Goal: Submit feedback/report problem: Submit feedback/report problem

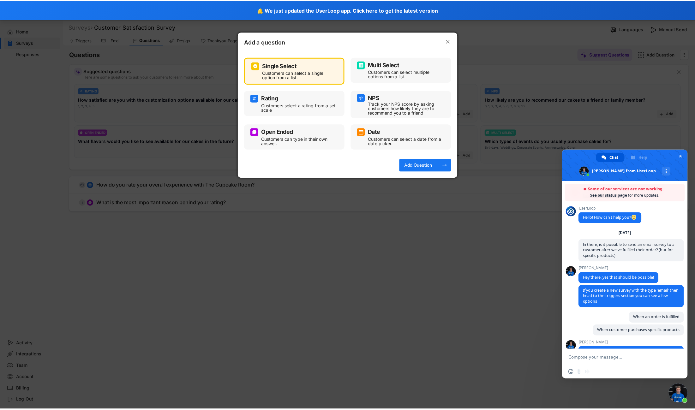
scroll to position [577, 0]
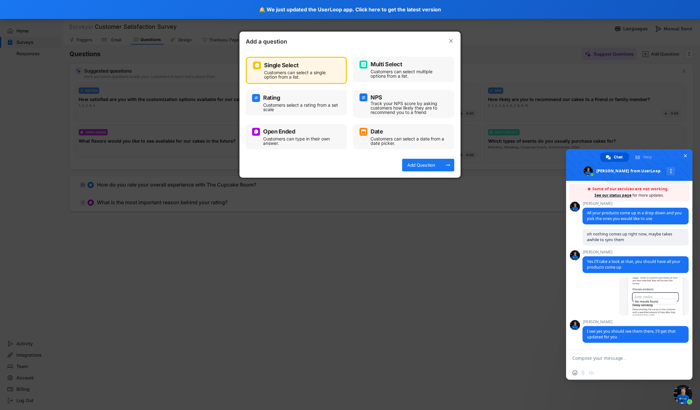
click at [591, 59] on div at bounding box center [350, 205] width 700 height 410
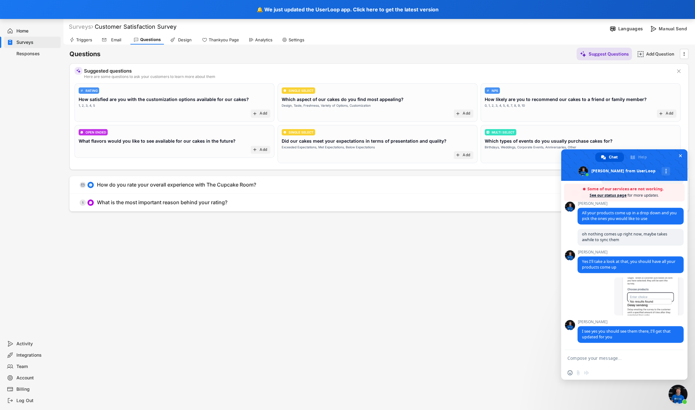
click at [674, 398] on span "Close chat" at bounding box center [677, 394] width 19 height 19
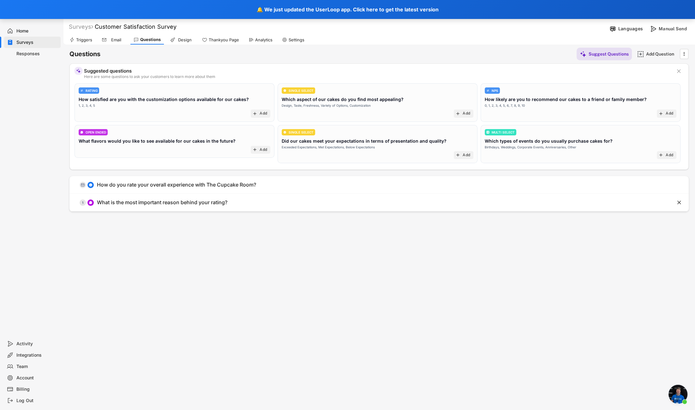
click at [89, 40] on div "Triggers" at bounding box center [84, 39] width 16 height 5
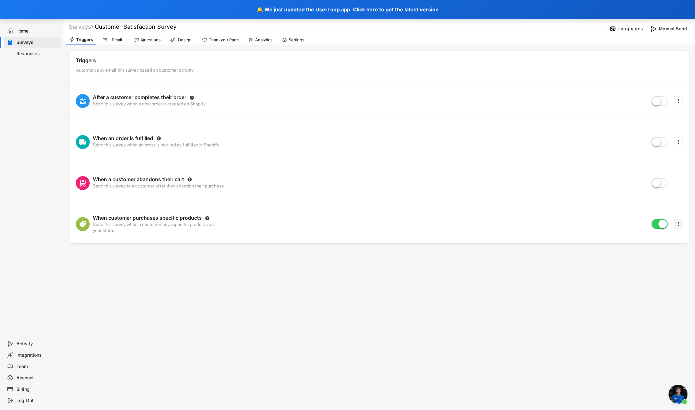
click at [678, 226] on icon "" at bounding box center [678, 223] width 6 height 9
select select
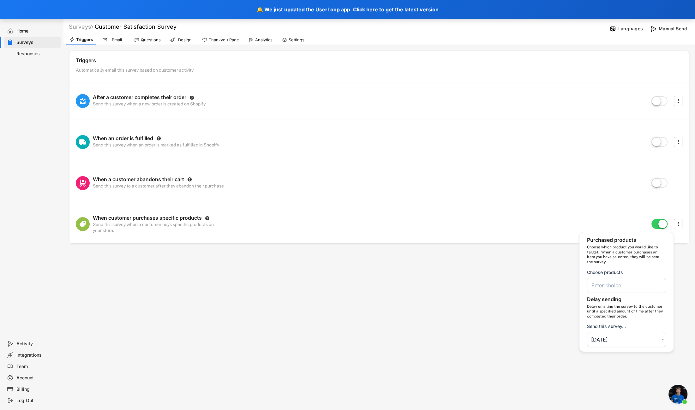
click at [609, 285] on input "search" at bounding box center [628, 285] width 74 height 6
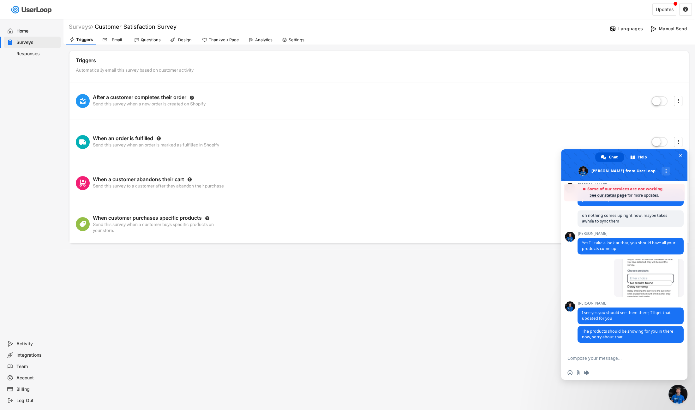
scroll to position [596, 0]
drag, startPoint x: 679, startPoint y: 390, endPoint x: 671, endPoint y: 355, distance: 35.7
click at [679, 390] on span "Close chat" at bounding box center [677, 394] width 19 height 19
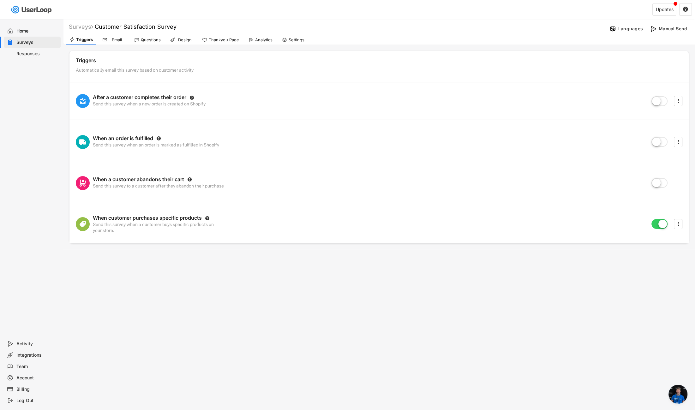
click at [679, 218] on div "When customer purchases specific products  Send this survey when a customer bu…" at bounding box center [378, 224] width 619 height 38
click at [676, 228] on icon "" at bounding box center [678, 223] width 6 height 9
select select ""in_2_days""
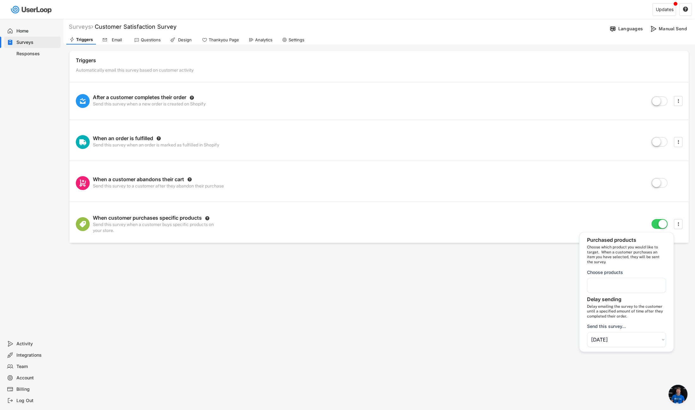
click at [614, 280] on div at bounding box center [626, 285] width 79 height 15
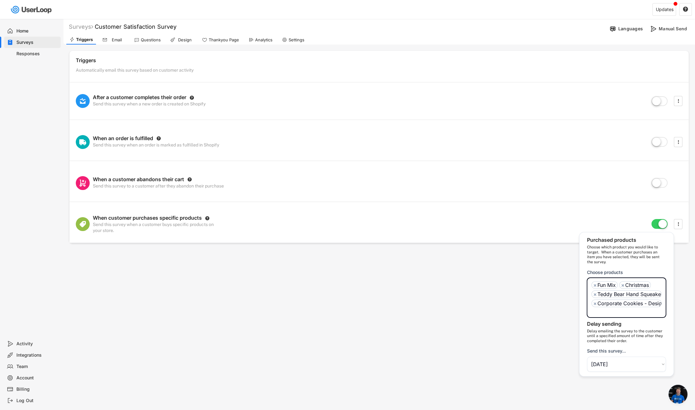
click at [614, 280] on ul "× Fun Mix × Christmas × Teddy Bear Hand Squeaker × Corporate Cookies - Design Y…" at bounding box center [626, 297] width 73 height 35
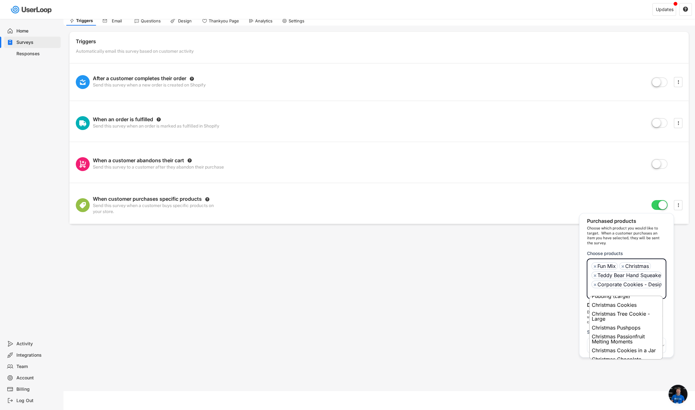
scroll to position [410, 0]
click at [593, 266] on span "×" at bounding box center [594, 266] width 3 height 5
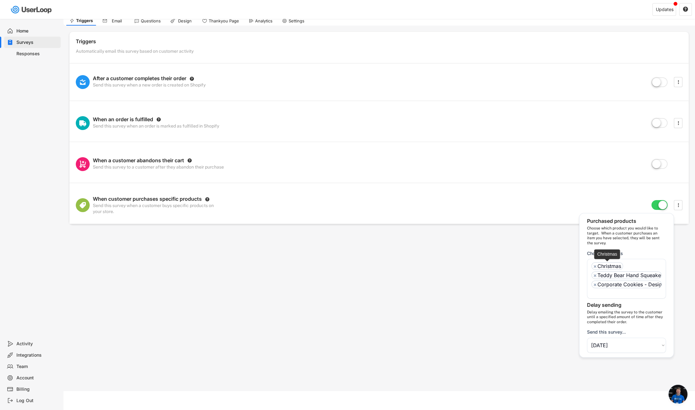
click at [593, 266] on span "×" at bounding box center [594, 266] width 3 height 5
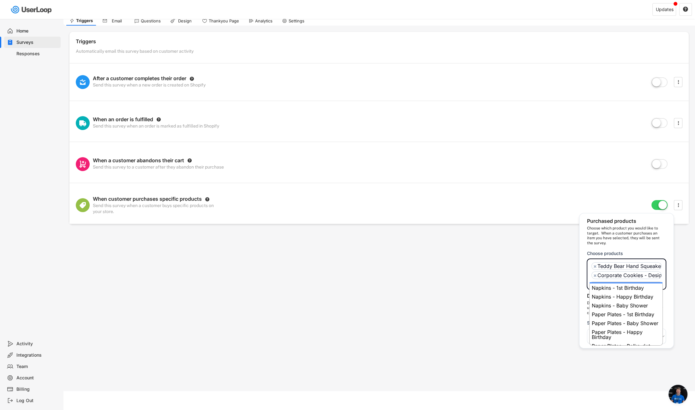
click at [593, 266] on span "×" at bounding box center [594, 266] width 3 height 5
select select "1348695171700984260__LOOKUP__OuterStringified::{"_class":"StaticObject","data":…"
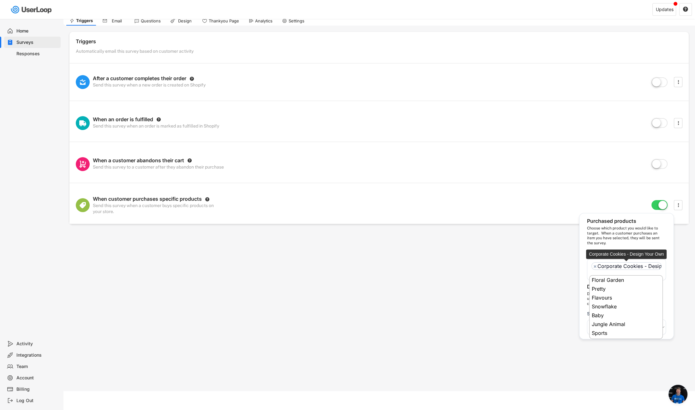
scroll to position [2313, 0]
click at [593, 266] on span "×" at bounding box center [594, 266] width 3 height 5
select select
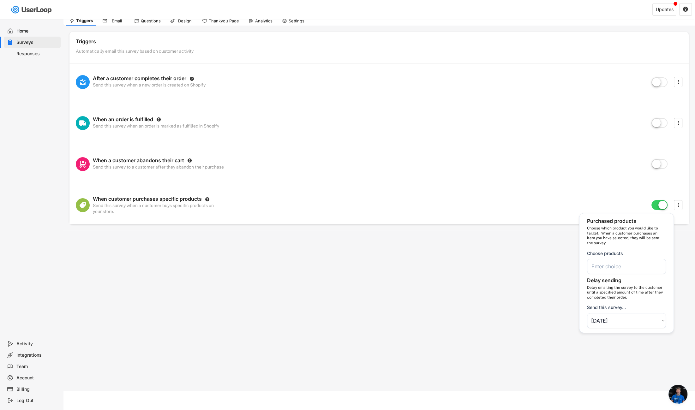
click at [607, 265] on input "search" at bounding box center [628, 266] width 74 height 6
click at [602, 264] on input "search" at bounding box center [628, 266] width 74 height 6
paste input "Fan Cake White Piped Vintage Heart Cake Butterfly Garden Cake Baby Shower Cake …"
type input "Fan Cake White Piped Vintage Heart Cake Butterfly Garden Cake Baby Shower Cake …"
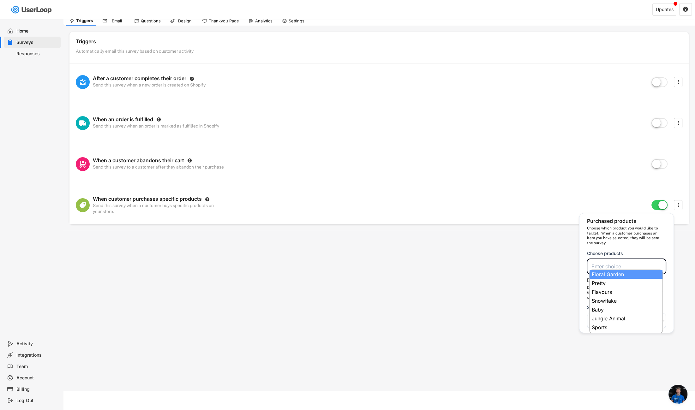
paste input "Fan Cake White Piped Vintage Heart Cake Butterfly Garden Cake Baby Shower Cake …"
type input "Fan Cake White Piped Vintage Heart Cake Butterfly Garden Cake Baby Shower Cake …"
click at [614, 262] on li at bounding box center [626, 266] width 70 height 8
paste input "Fan Cake"
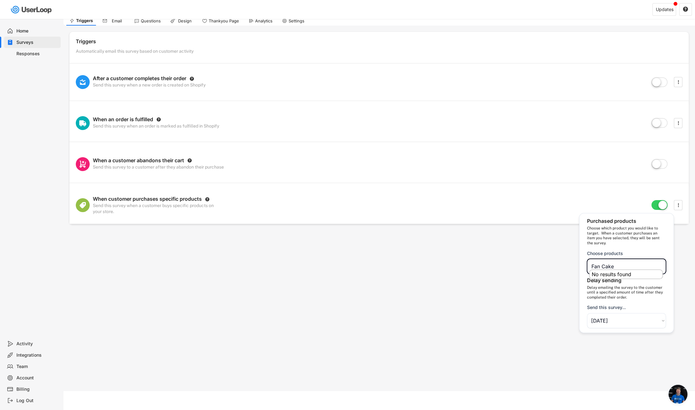
click at [615, 263] on input "Fan Cake" at bounding box center [628, 266] width 74 height 6
type input "Fan Cake"
click at [615, 263] on input "search" at bounding box center [628, 266] width 74 height 6
paste input "Fan Cake"
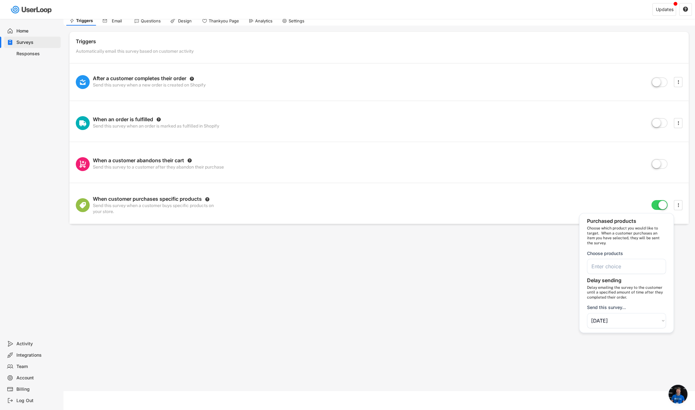
type input "Fan Cake"
type input "Fan Ca"
click at [600, 266] on input "Fan Ca" at bounding box center [628, 266] width 74 height 6
click at [600, 266] on input "search" at bounding box center [628, 266] width 74 height 6
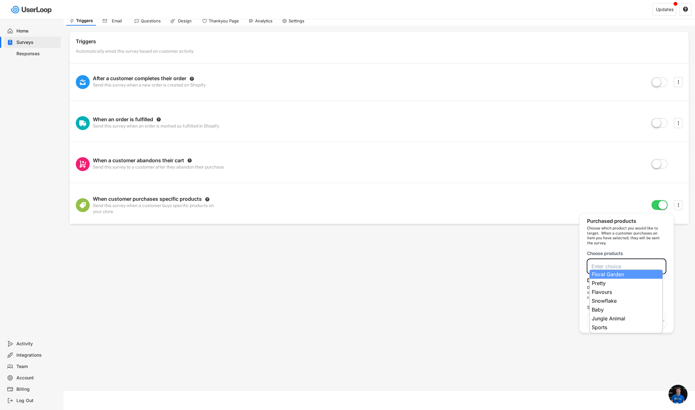
click at [600, 266] on input "search" at bounding box center [628, 266] width 74 height 6
paste input "White Piped Vintage Heart Cake"
type input "White Piped Vintage Heart Cake"
click at [602, 271] on li "No results found" at bounding box center [625, 274] width 73 height 9
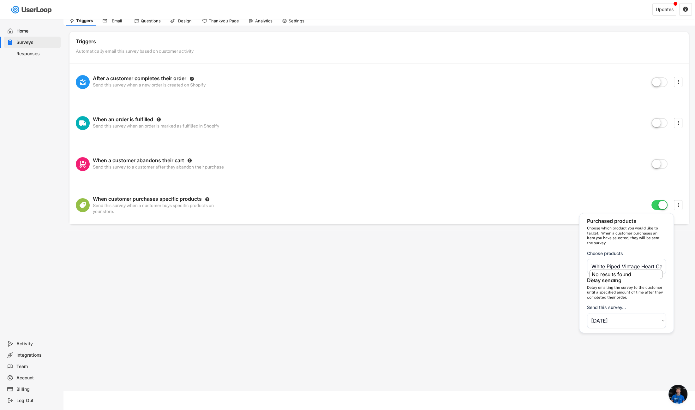
click at [602, 271] on li "No results found" at bounding box center [625, 274] width 73 height 9
click at [605, 264] on input "White Piped Vintage Heart Cake" at bounding box center [628, 266] width 74 height 6
click at [605, 264] on input "search" at bounding box center [628, 266] width 74 height 6
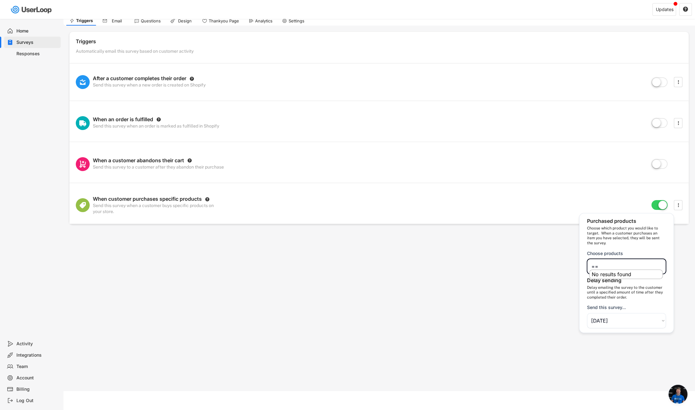
type input "="
click at [626, 273] on li at bounding box center [626, 274] width 70 height 8
select select "1348695171700984260__LOOKUP__OuterStringified::{"_class":"StaticObject","data":…"
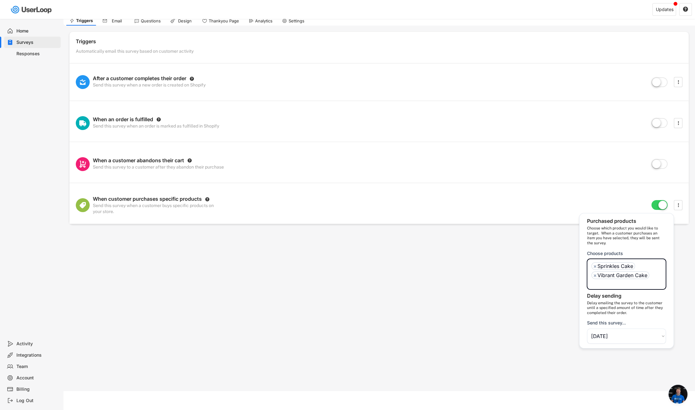
click at [620, 279] on li at bounding box center [626, 283] width 70 height 8
click at [615, 296] on div "Floral Garden Pretty Flavours Snowflake Baby Jungle Animal Sports Love Flavours…" at bounding box center [626, 279] width 79 height 40
click at [615, 294] on li at bounding box center [626, 292] width 70 height 8
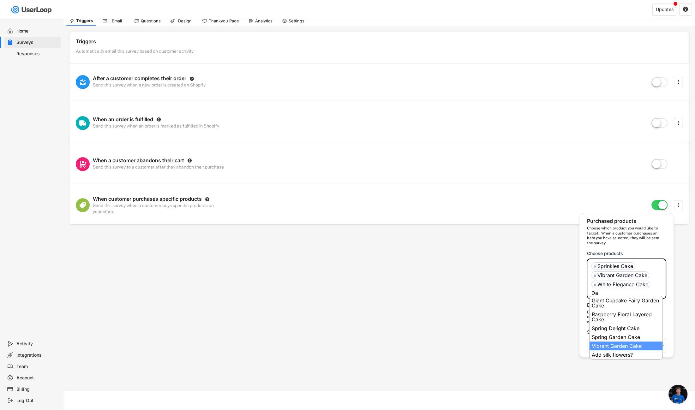
scroll to position [0, 0]
type input "Daisy Ca"
click at [609, 293] on input "Daisy Ca" at bounding box center [608, 293] width 34 height 6
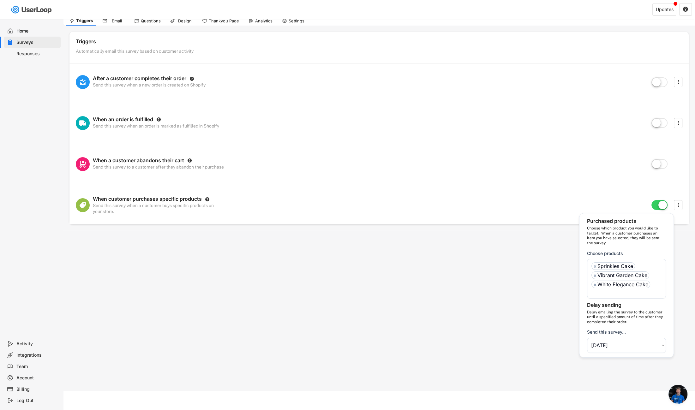
click at [609, 293] on input "search" at bounding box center [608, 293] width 34 height 6
paste input "Racing Car Cake"
type input "Racing Car Cake"
click at [682, 393] on span "Open chat" at bounding box center [677, 394] width 19 height 19
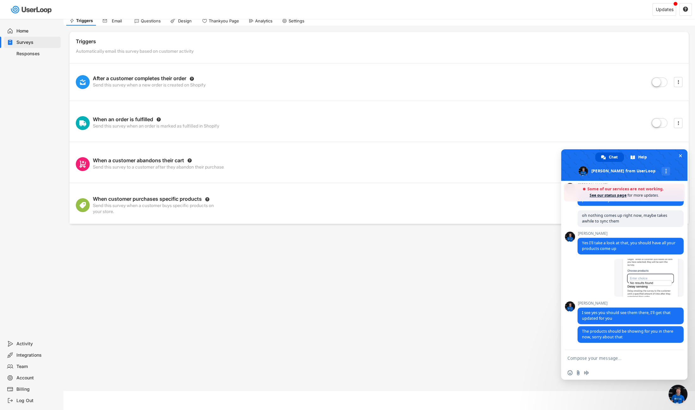
click at [611, 364] on form at bounding box center [617, 358] width 100 height 17
click at [611, 359] on textarea "Compose your message..." at bounding box center [617, 358] width 100 height 6
type textarea "thanks, are they definitely all there?"
click at [677, 358] on span "Send" at bounding box center [676, 358] width 5 height 5
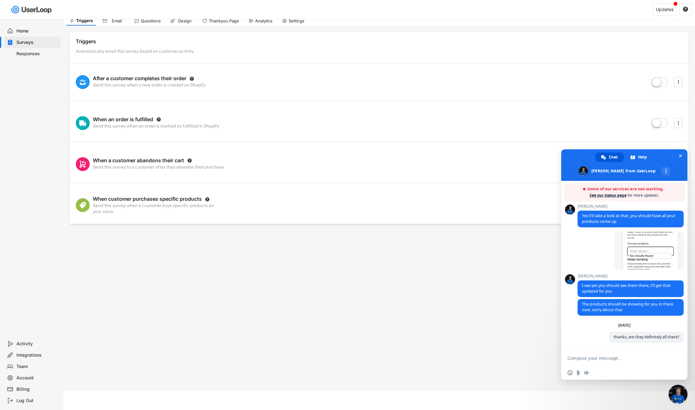
scroll to position [623, 0]
click at [621, 356] on textarea "Compose your message..." at bounding box center [617, 358] width 100 height 6
type textarea "Example, first I checked isnt coming up"
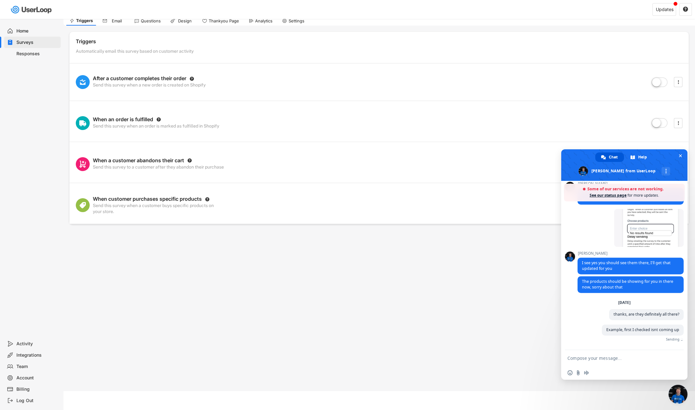
paste textarea "https://thecupcakeroom.com.au/products/fan-cake"
type textarea "https://thecupcakeroom.com.au/products/fan-cake"
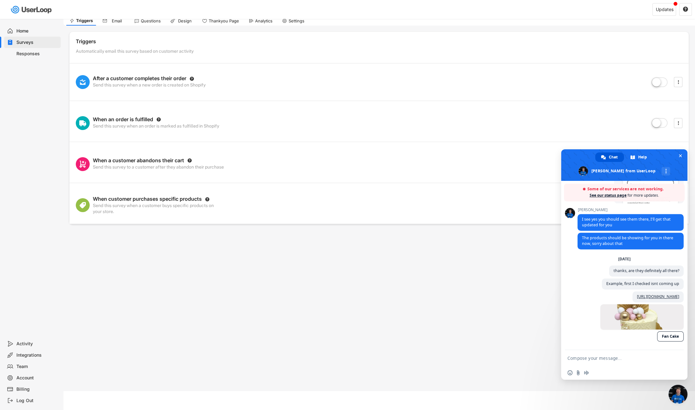
scroll to position [696, 0]
click at [575, 358] on textarea "Compose your message..." at bounding box center [617, 358] width 100 height 6
type textarea "it's a bit hard to select multiple products with typing them to search, or copy…"
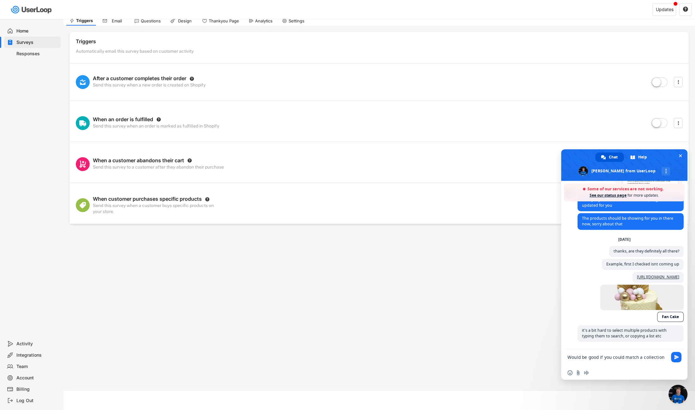
scroll to position [716, 0]
type textarea "Would be good if you could match a collection etc"
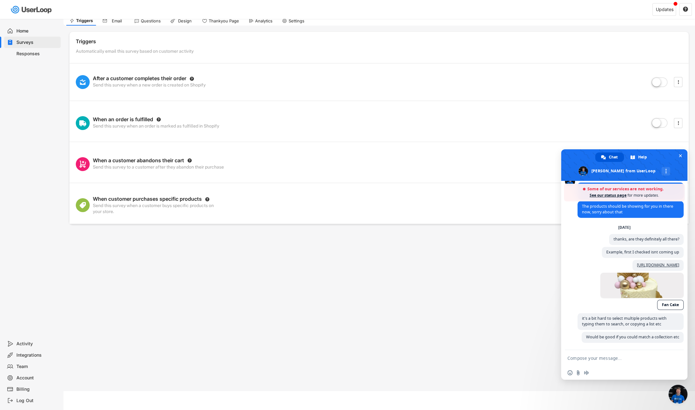
scroll to position [734, 0]
click at [624, 366] on div "Insert an emoji Send a file Audio message" at bounding box center [624, 373] width 126 height 14
